Goal: Transaction & Acquisition: Purchase product/service

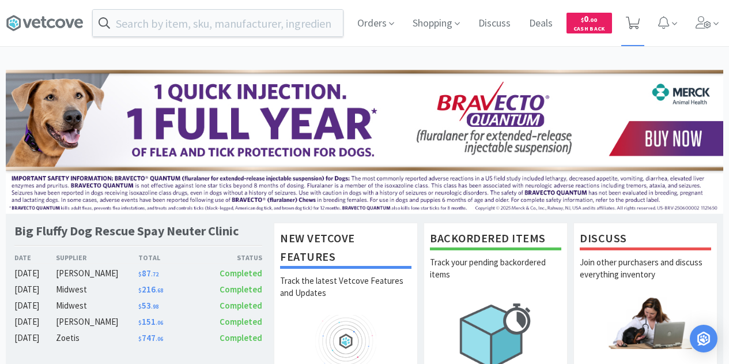
click at [630, 22] on icon at bounding box center [633, 23] width 14 height 13
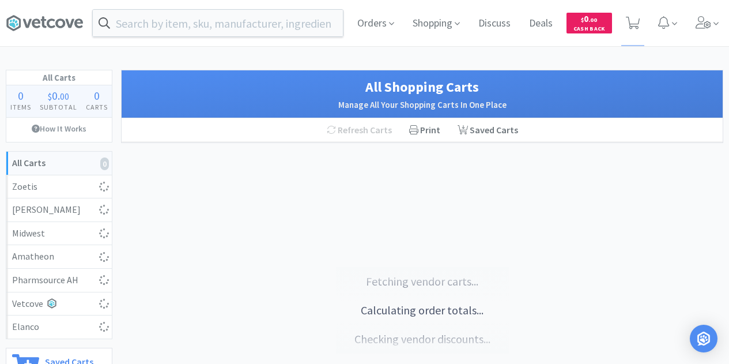
select select "1"
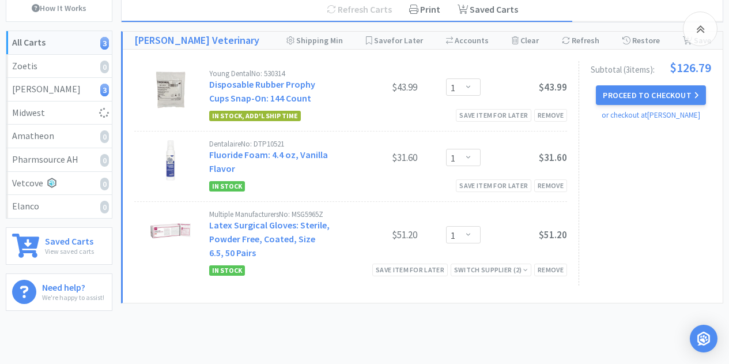
scroll to position [115, 0]
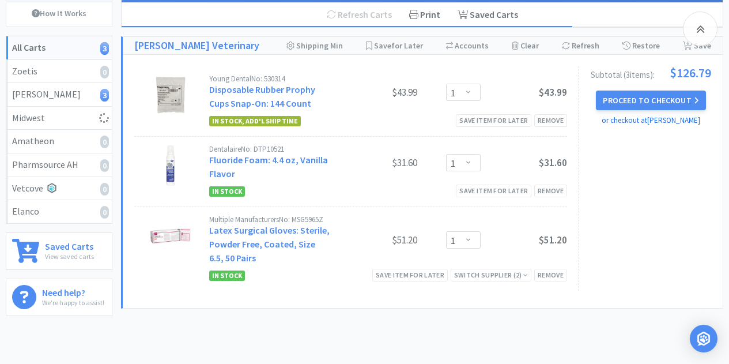
click at [627, 121] on link "or checkout at [PERSON_NAME]" at bounding box center [651, 120] width 99 height 10
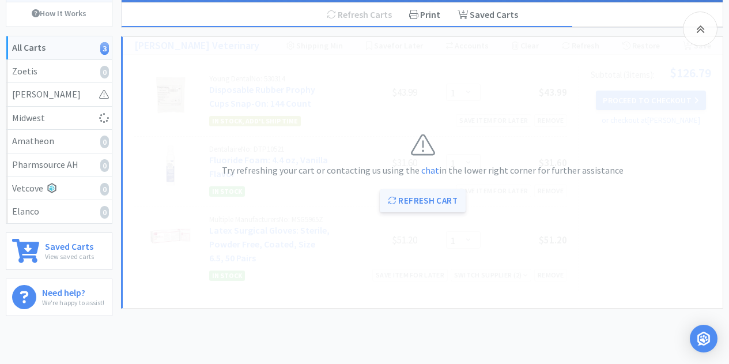
click at [405, 199] on button "Refresh Cart" at bounding box center [423, 200] width 86 height 23
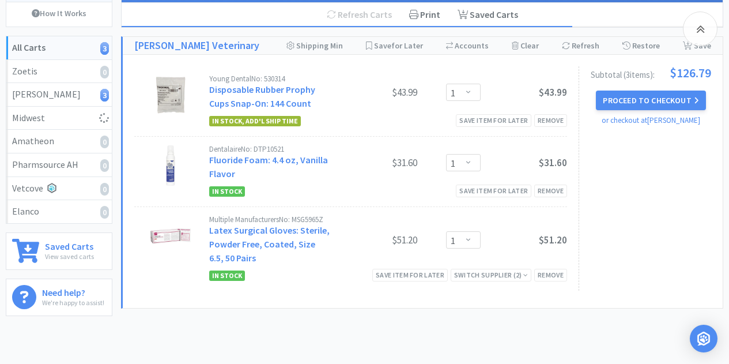
select select "1"
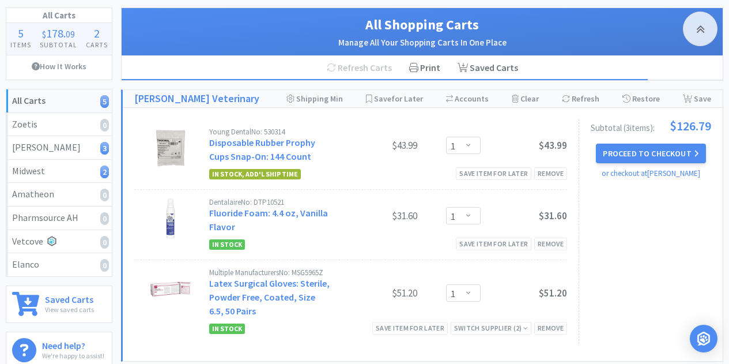
scroll to position [58, 0]
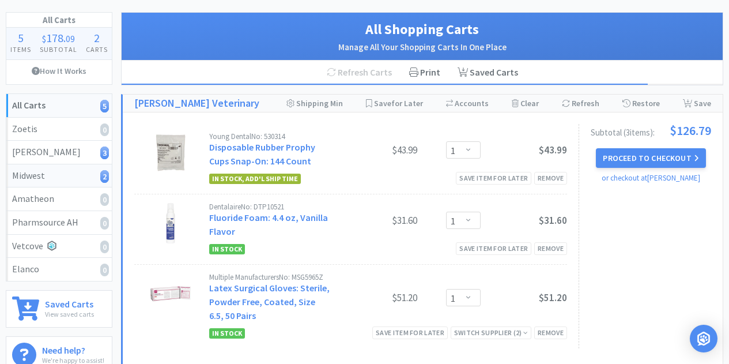
click at [22, 173] on div "Midwest 2" at bounding box center [59, 175] width 94 height 15
select select "1"
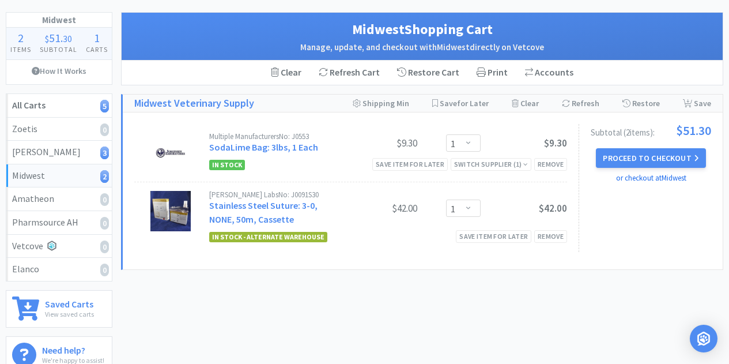
drag, startPoint x: 621, startPoint y: 156, endPoint x: 621, endPoint y: 177, distance: 21.3
click at [621, 177] on div "Proceed to Checkout or checkout at [GEOGRAPHIC_DATA]" at bounding box center [651, 166] width 120 height 36
click at [630, 177] on link "or checkout at [GEOGRAPHIC_DATA]" at bounding box center [651, 178] width 70 height 10
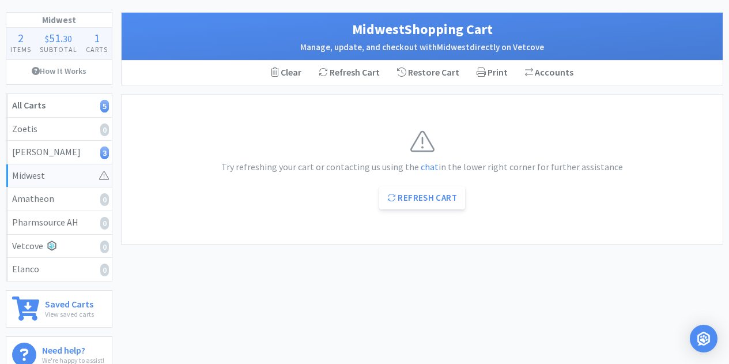
click at [99, 176] on div "Midwest" at bounding box center [59, 175] width 94 height 15
click at [36, 174] on div "Midwest" at bounding box center [59, 175] width 94 height 15
click at [426, 199] on button "Refresh Cart" at bounding box center [422, 197] width 86 height 23
select select "1"
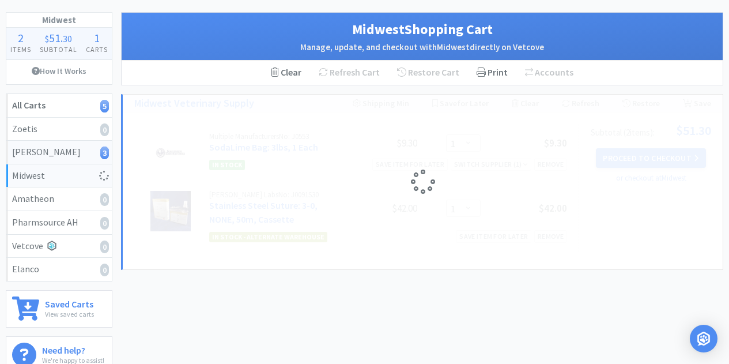
click at [33, 148] on div "[PERSON_NAME] 3" at bounding box center [59, 152] width 94 height 15
select select "1"
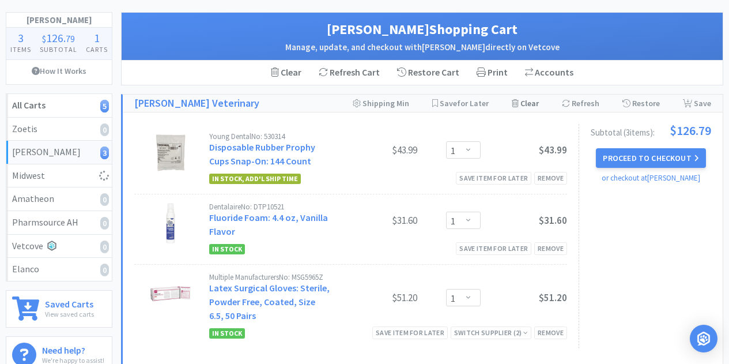
click at [534, 101] on div "Clear Cart" at bounding box center [525, 103] width 27 height 17
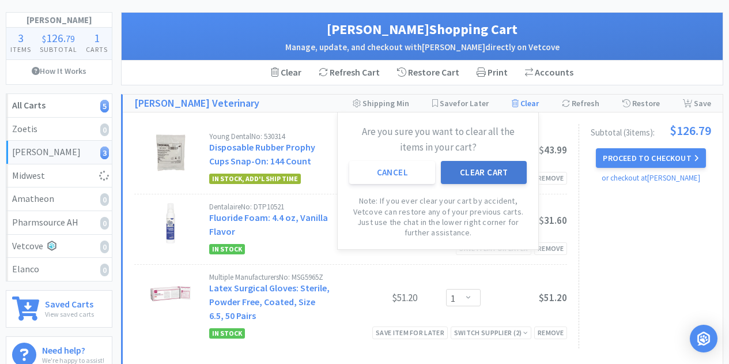
click at [463, 180] on button "Clear Cart" at bounding box center [484, 172] width 86 height 23
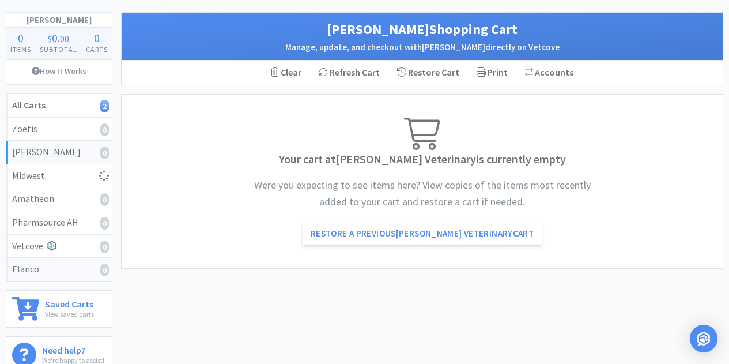
click at [21, 271] on div "Elanco 0" at bounding box center [59, 269] width 94 height 15
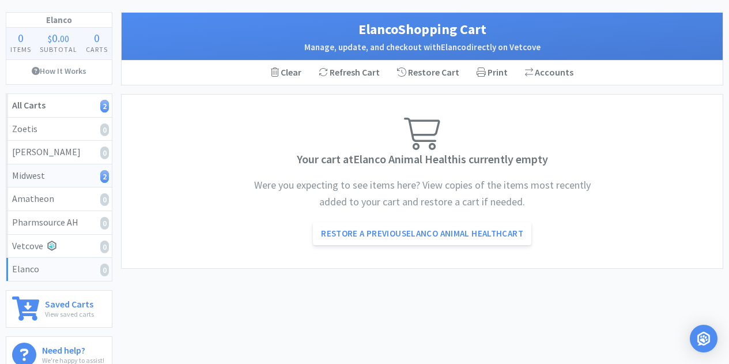
click at [41, 176] on div "Midwest 2" at bounding box center [59, 175] width 94 height 15
select select "1"
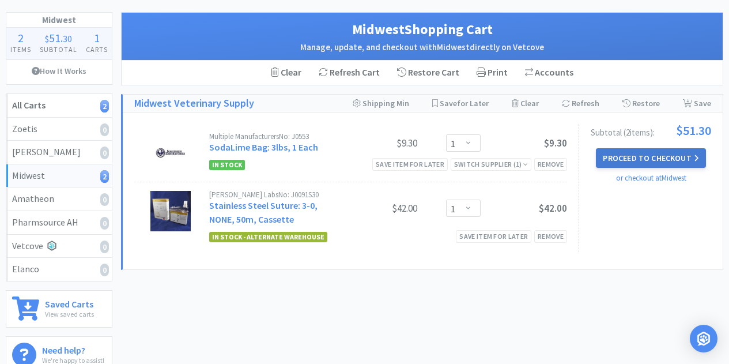
click at [628, 156] on button "Proceed to Checkout" at bounding box center [650, 158] width 109 height 20
